Goal: Submit feedback/report problem

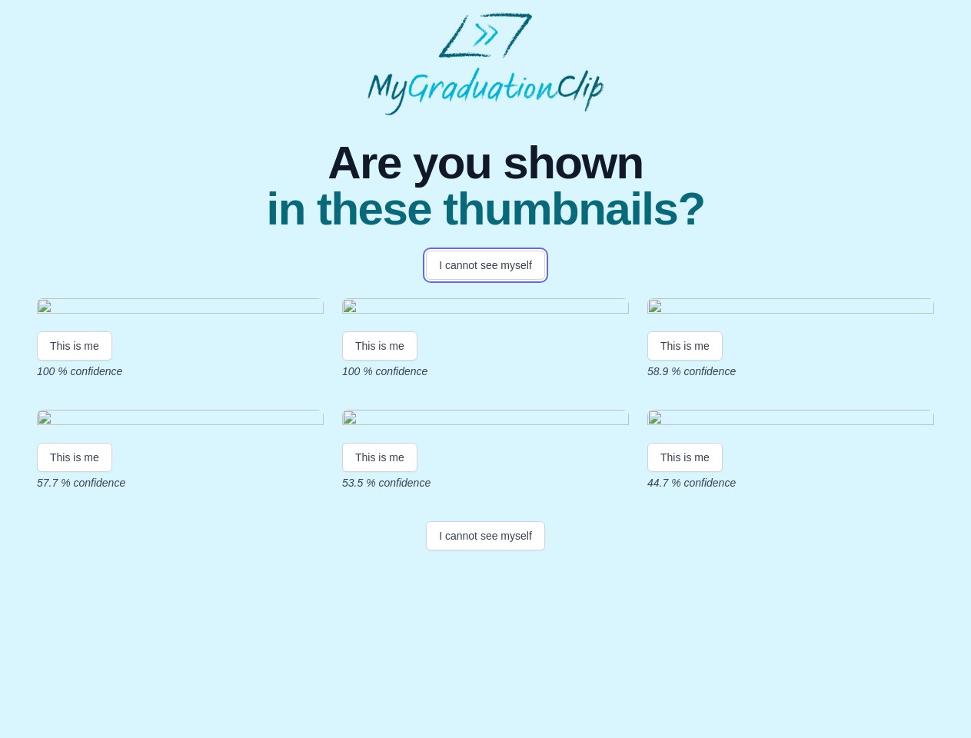
click at [485, 265] on button "I cannot see myself" at bounding box center [485, 265] width 119 height 29
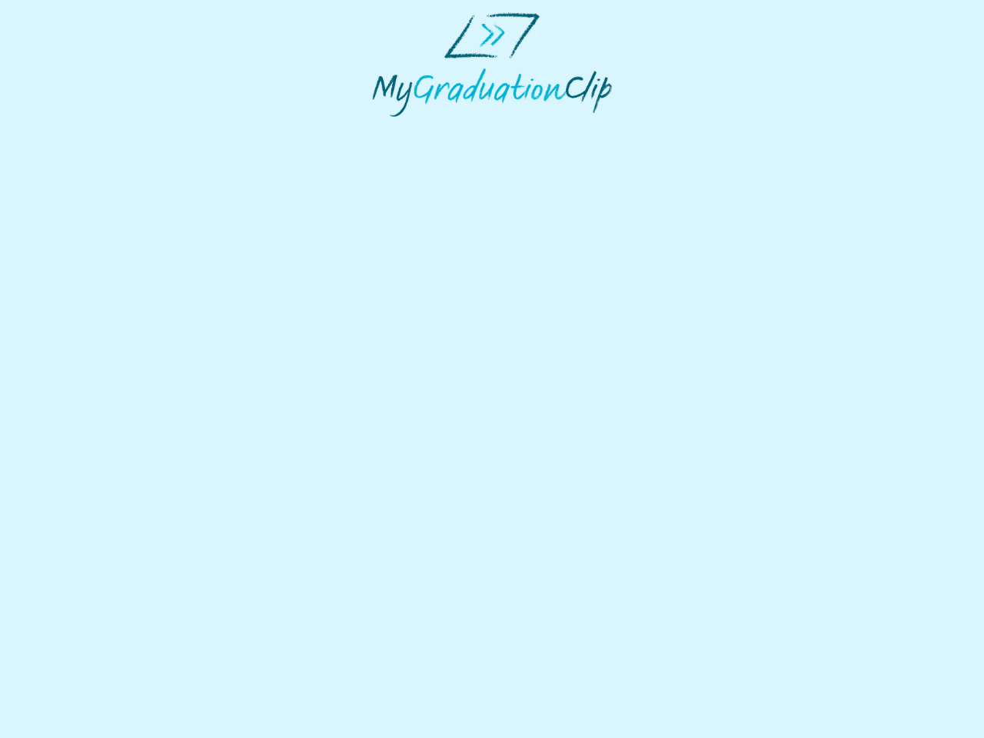
click at [75, 129] on html at bounding box center [492, 64] width 984 height 129
click at [382, 129] on html at bounding box center [492, 64] width 984 height 129
click at [689, 129] on html at bounding box center [492, 64] width 984 height 129
click at [75, 129] on html at bounding box center [492, 64] width 984 height 129
click at [382, 129] on html at bounding box center [492, 64] width 984 height 129
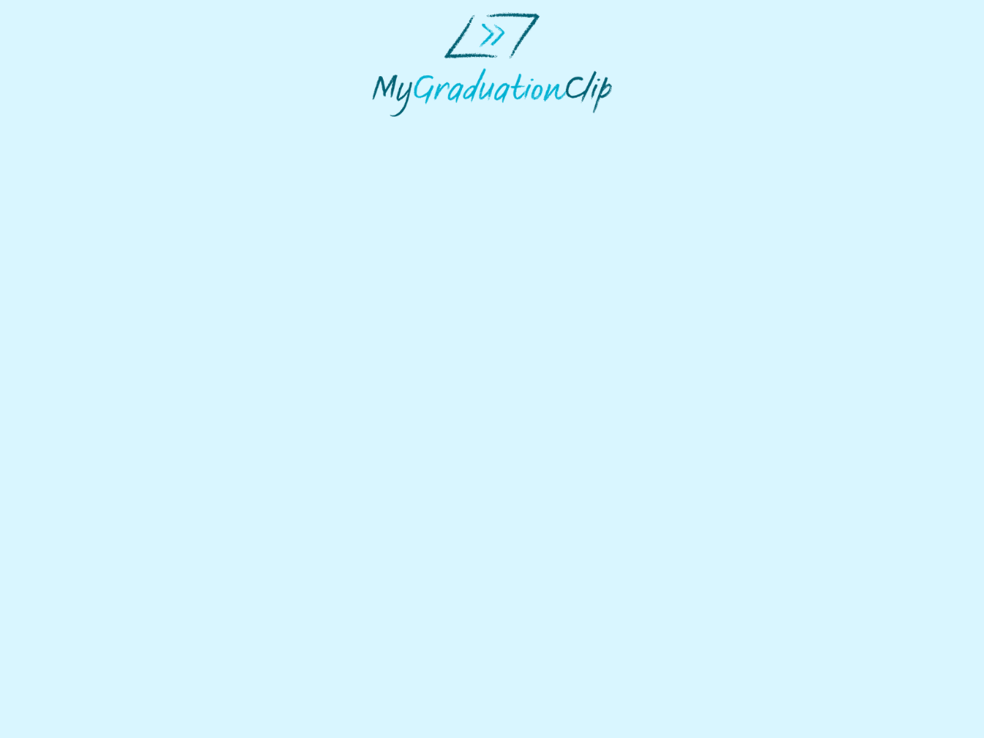
click at [689, 129] on html at bounding box center [492, 64] width 984 height 129
